Goal: Navigation & Orientation: Go to known website

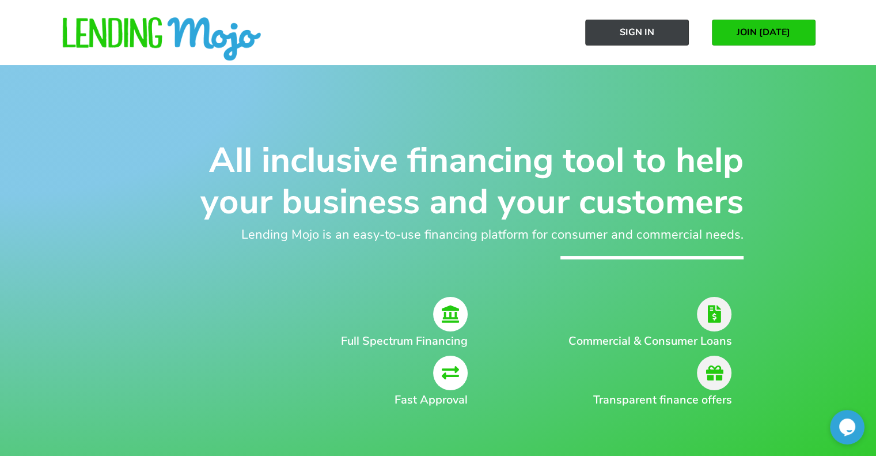
click at [627, 33] on span "Sign In" at bounding box center [637, 32] width 35 height 10
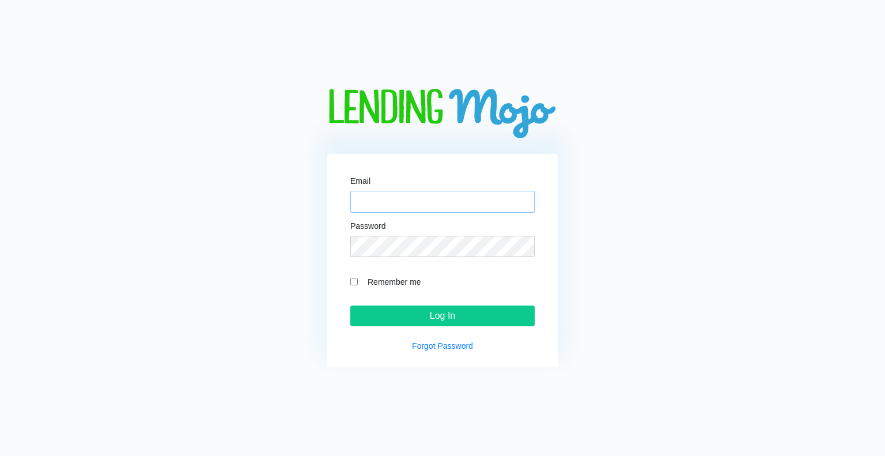
click at [374, 199] on input "Email" at bounding box center [442, 202] width 184 height 22
